Goal: Task Accomplishment & Management: Use online tool/utility

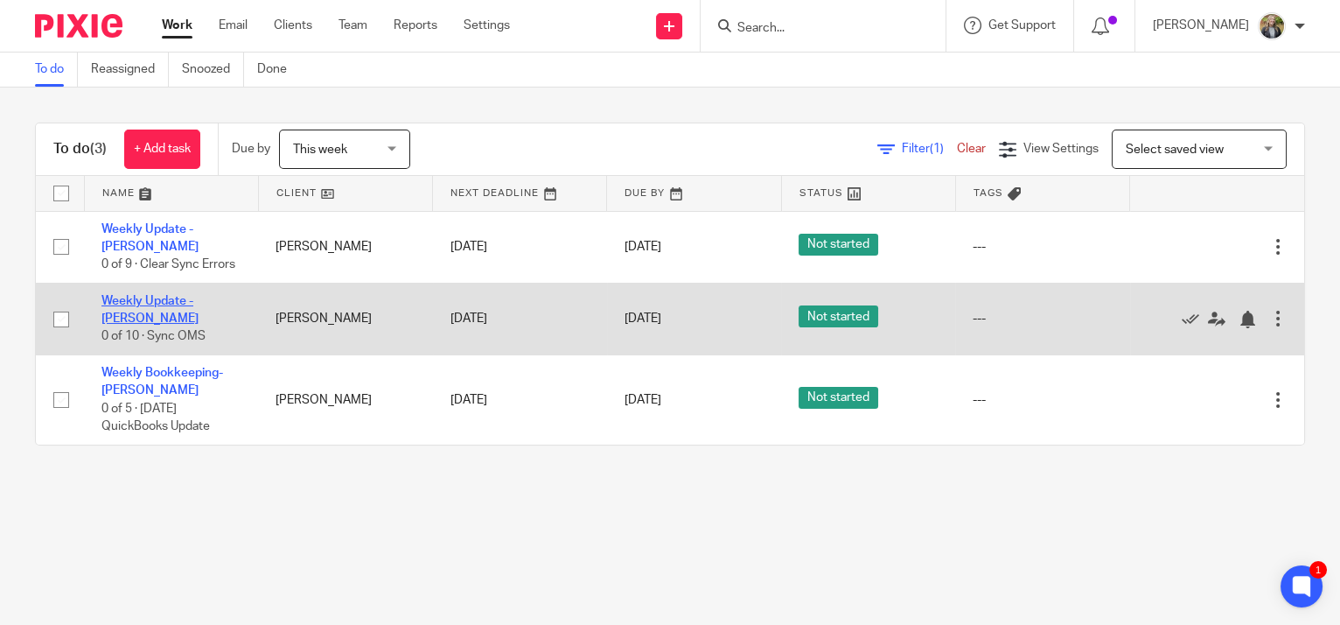
click at [168, 295] on link "Weekly Update - [PERSON_NAME]" at bounding box center [149, 310] width 97 height 30
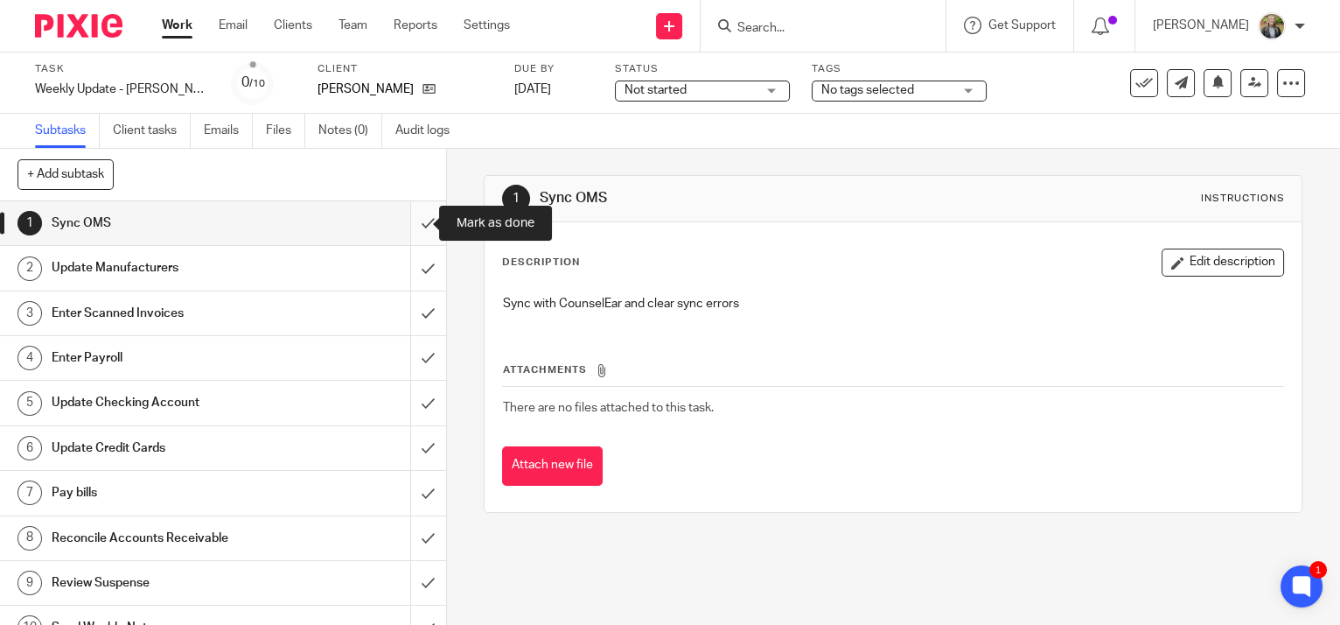
click at [411, 220] on input "submit" at bounding box center [223, 223] width 446 height 44
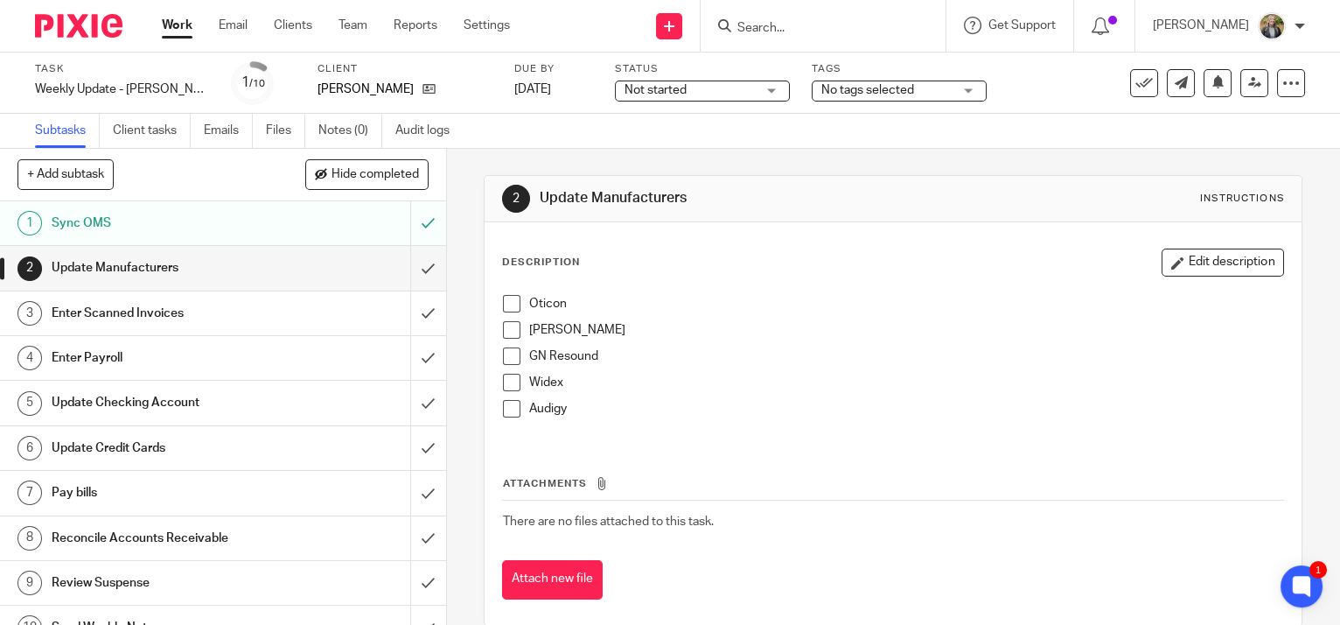
click at [509, 413] on span at bounding box center [511, 408] width 17 height 17
click at [503, 306] on span at bounding box center [511, 303] width 17 height 17
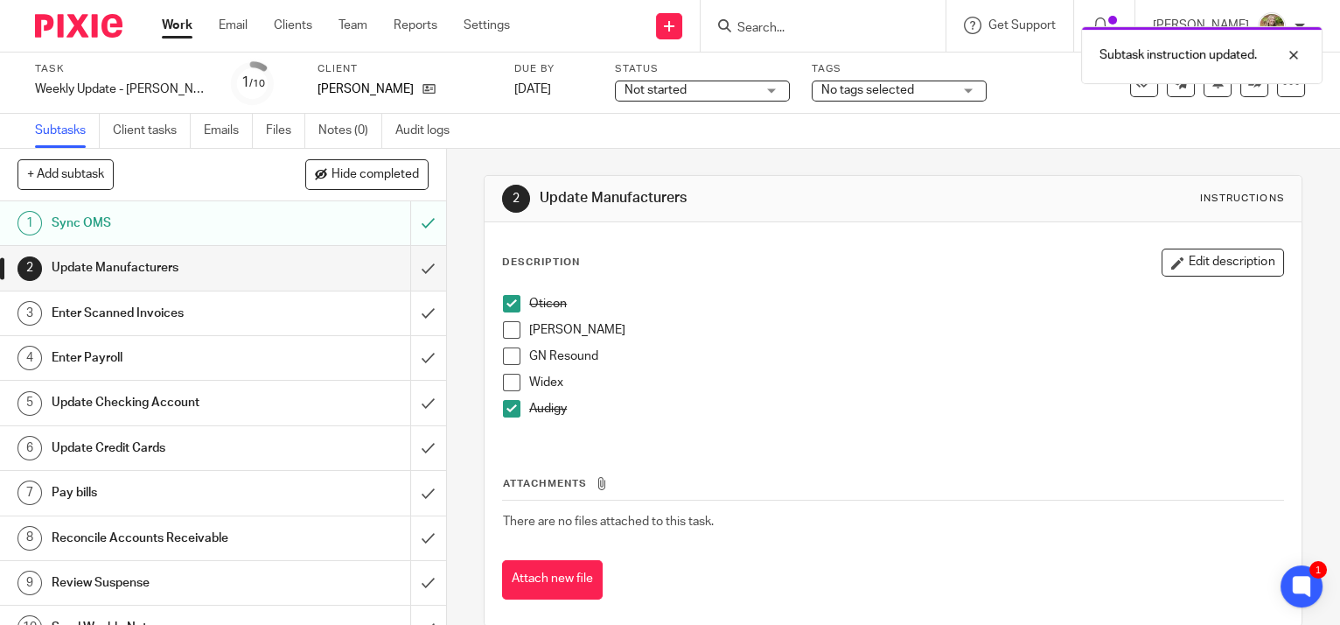
click at [506, 356] on span at bounding box center [511, 355] width 17 height 17
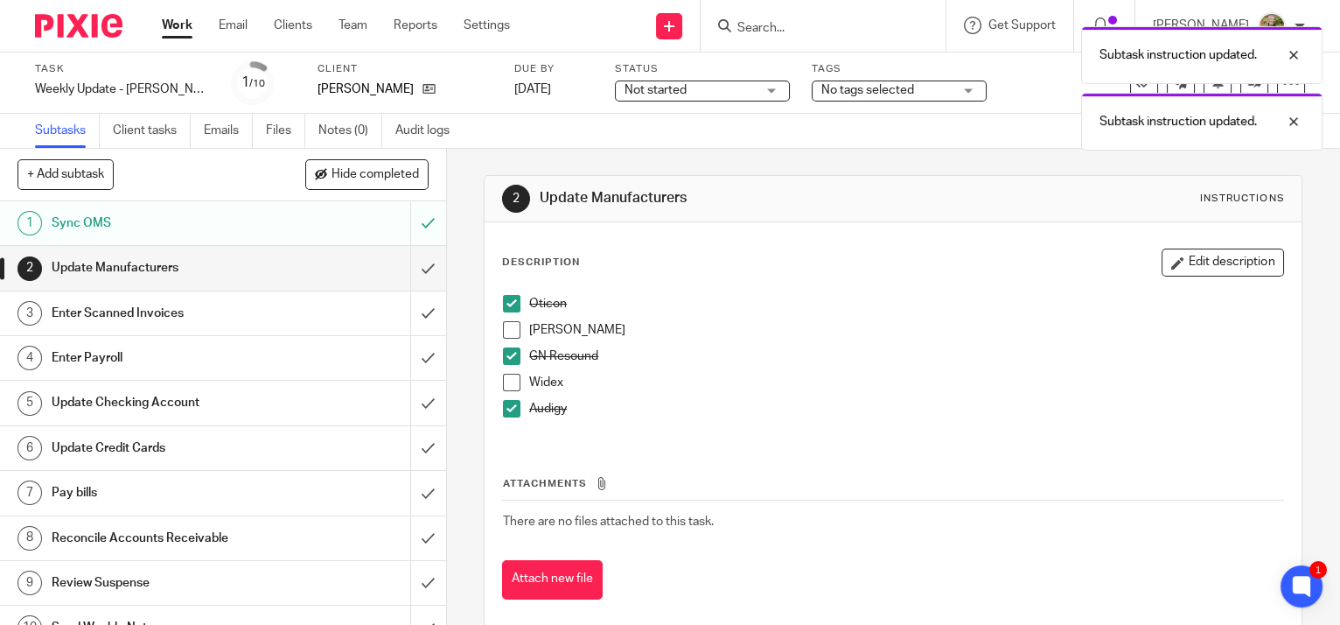
click at [505, 331] on span at bounding box center [511, 329] width 17 height 17
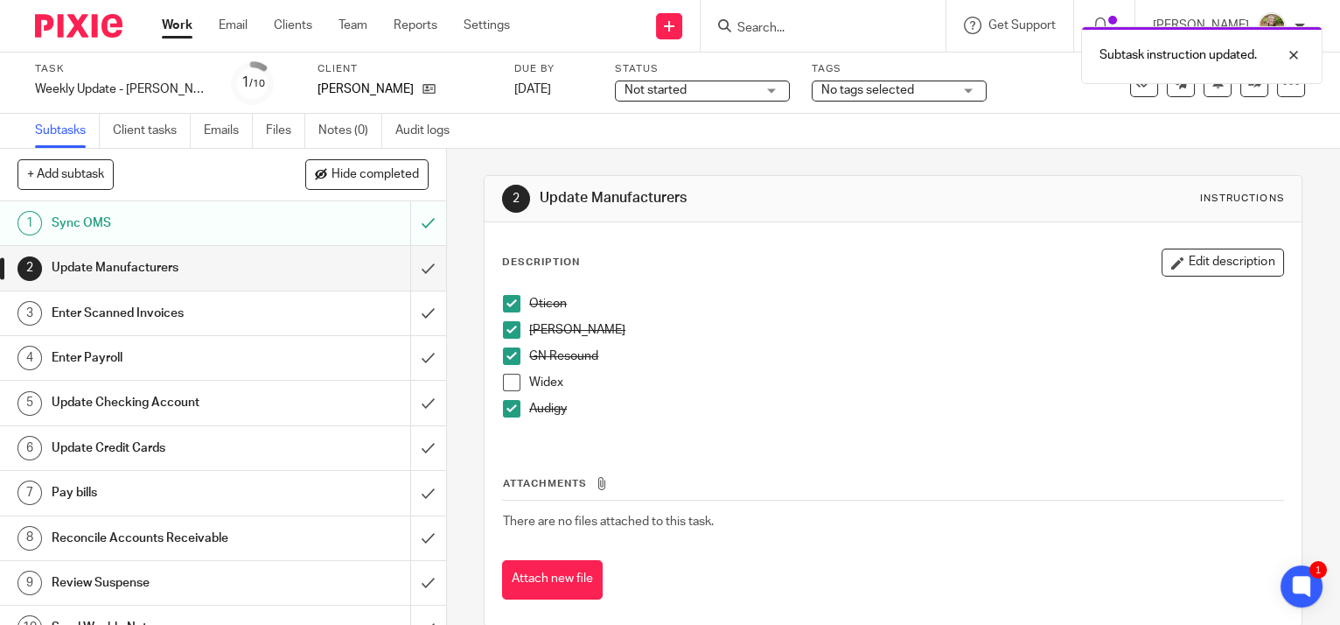
click at [507, 379] on span at bounding box center [511, 381] width 17 height 17
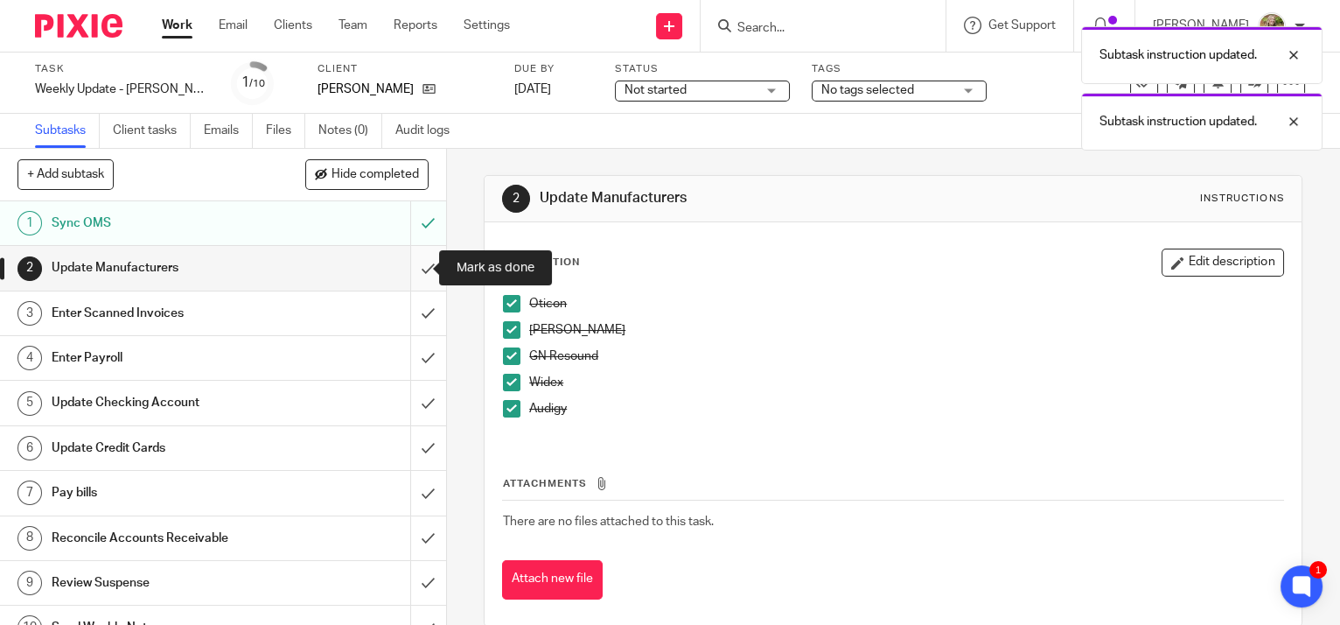
click at [413, 267] on input "submit" at bounding box center [223, 268] width 446 height 44
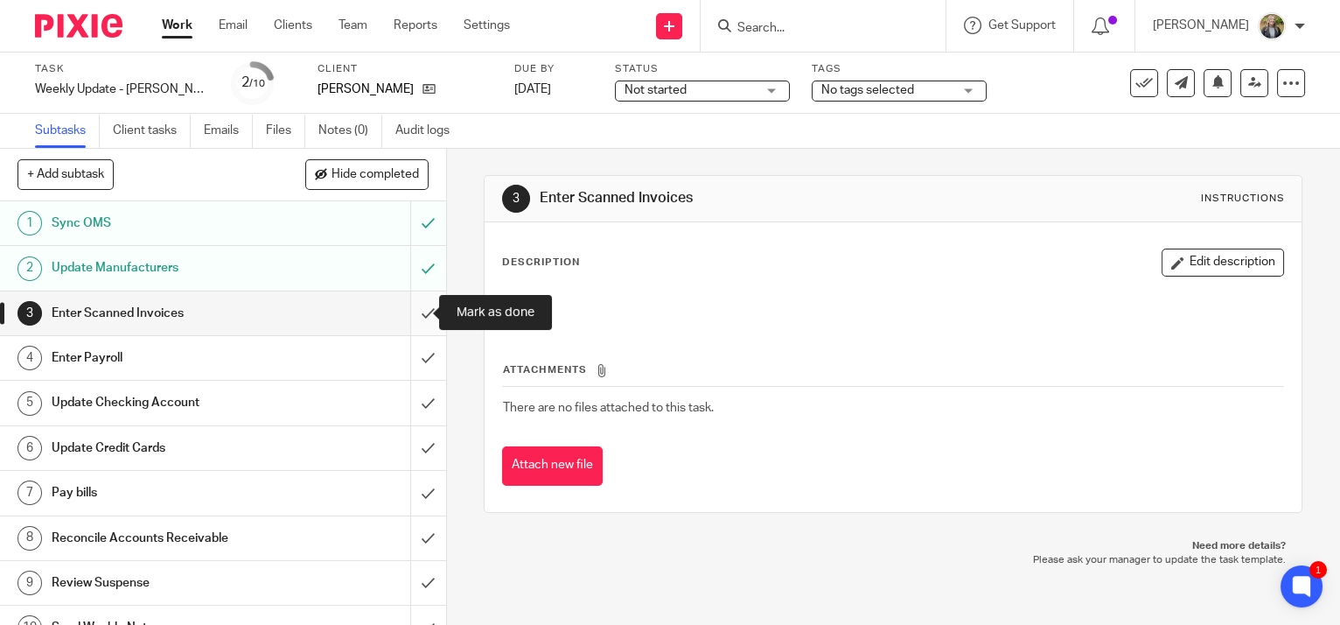
click at [413, 311] on input "submit" at bounding box center [223, 313] width 446 height 44
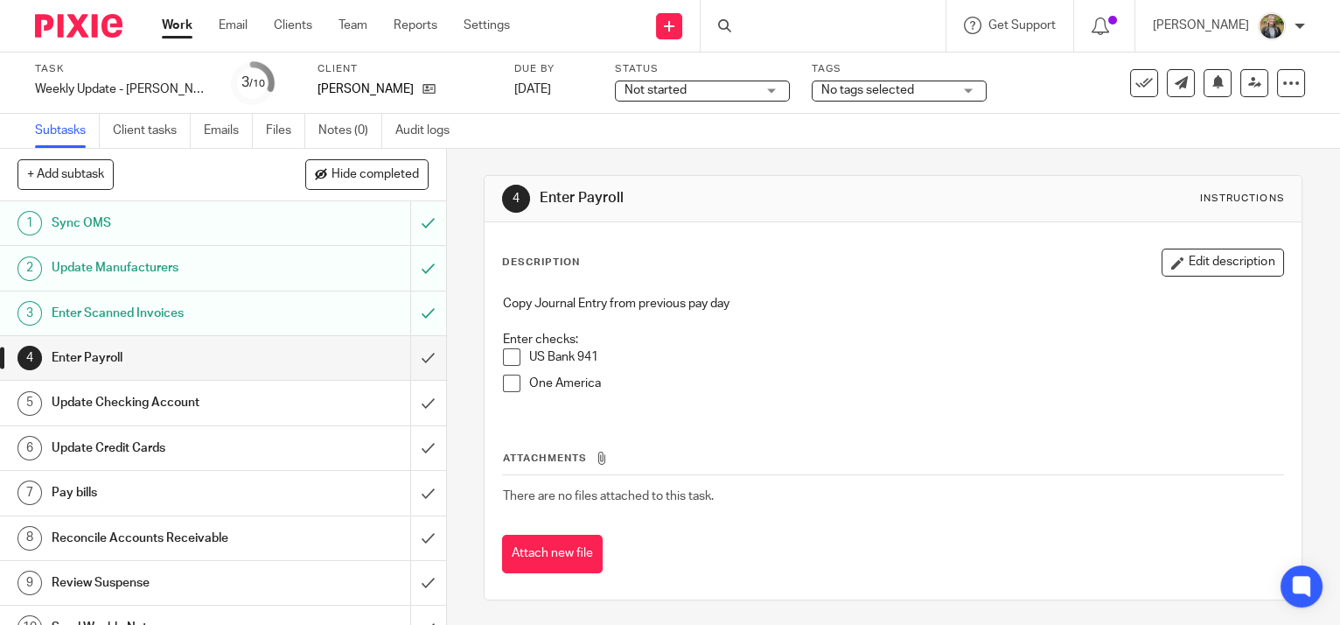
click at [410, 360] on input "submit" at bounding box center [223, 358] width 446 height 44
